Goal: Task Accomplishment & Management: Use online tool/utility

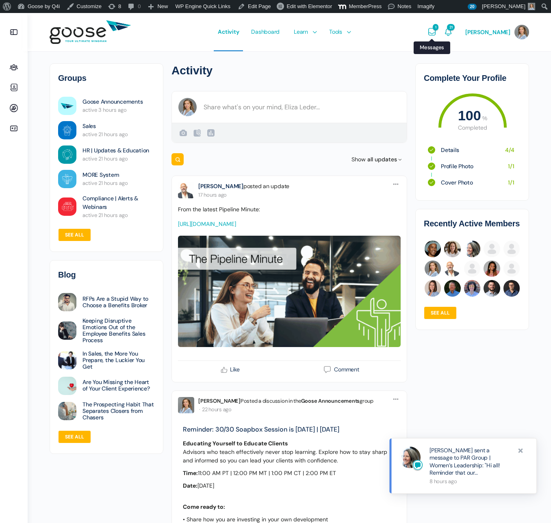
click at [437, 35] on icon "Messages" at bounding box center [432, 32] width 10 height 10
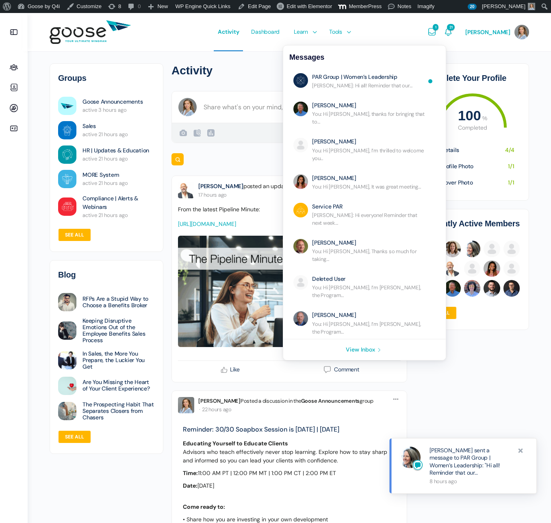
click at [437, 35] on icon "Messages" at bounding box center [432, 32] width 10 height 10
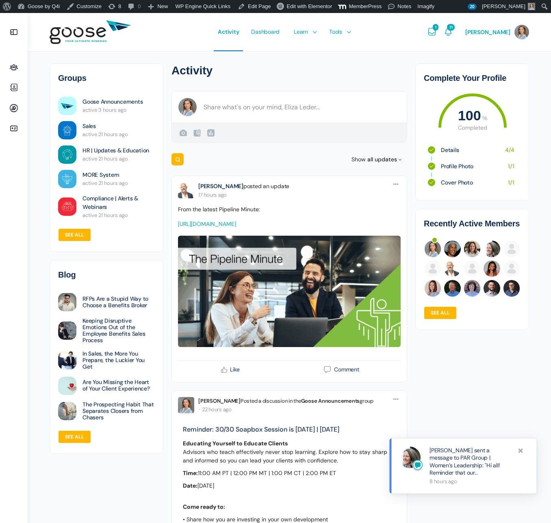
scroll to position [1, 0]
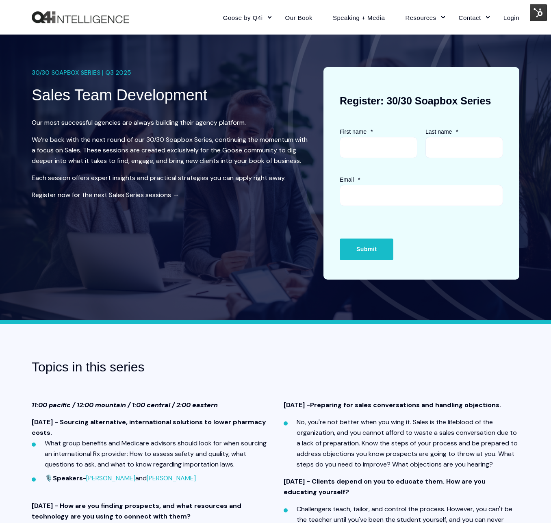
click at [542, 13] on img at bounding box center [538, 12] width 17 height 17
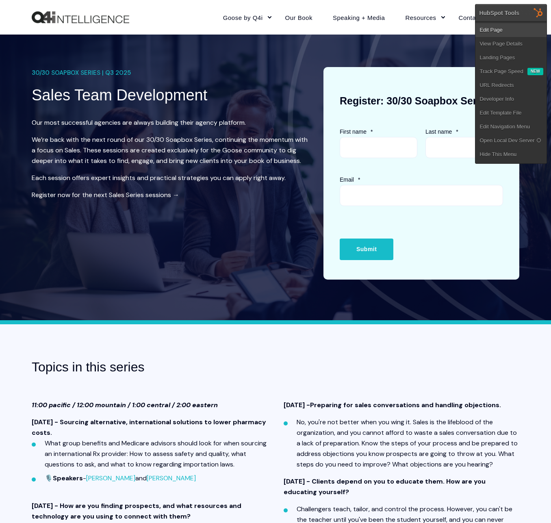
click at [520, 32] on link "Edit Page" at bounding box center [510, 30] width 71 height 14
